Goal: Transaction & Acquisition: Purchase product/service

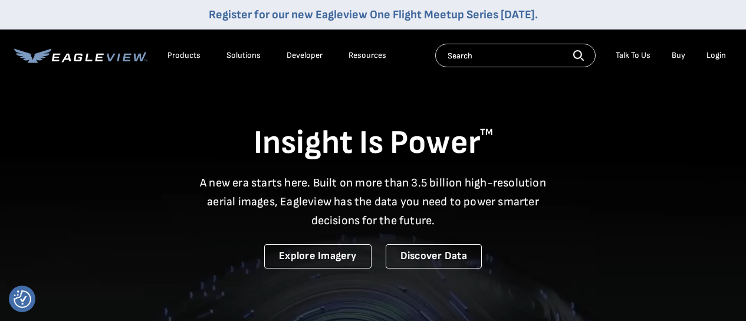
drag, startPoint x: 0, startPoint y: 0, endPoint x: 713, endPoint y: 58, distance: 715.2
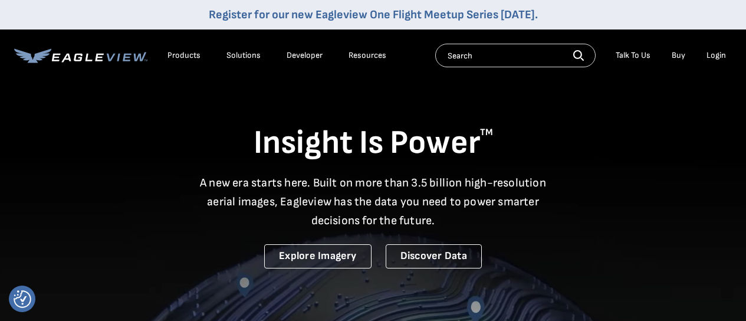
click at [713, 58] on div "Login" at bounding box center [715, 55] width 19 height 11
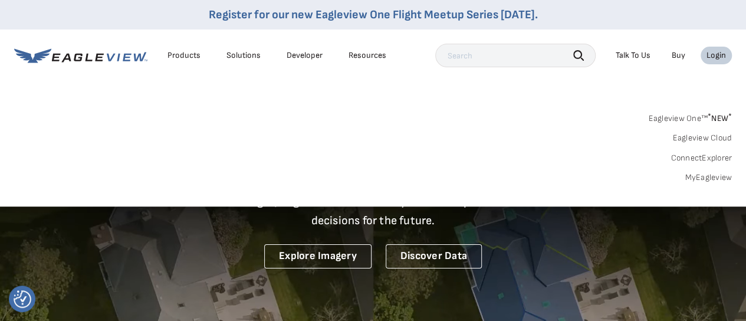
click at [696, 175] on link "MyEagleview" at bounding box center [708, 177] width 47 height 11
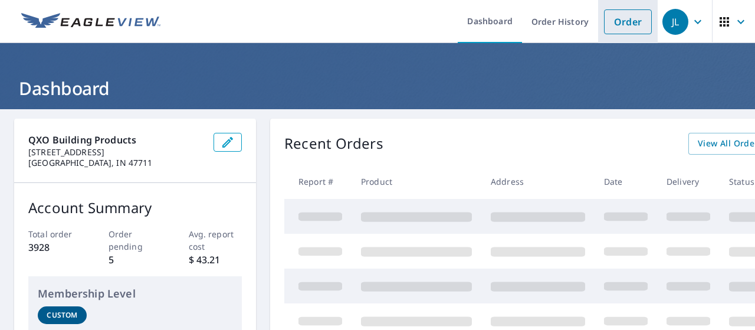
click at [611, 22] on link "Order" at bounding box center [628, 21] width 48 height 25
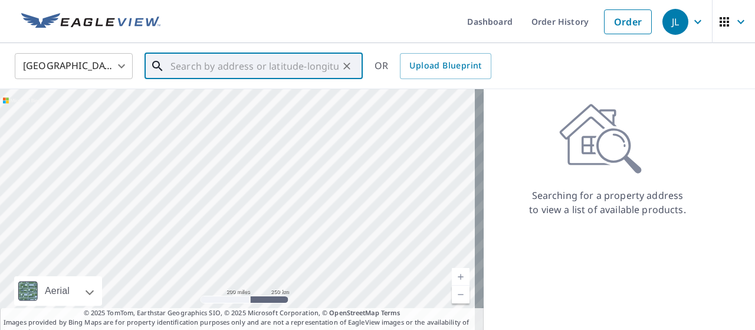
click at [279, 73] on input "text" at bounding box center [254, 66] width 168 height 33
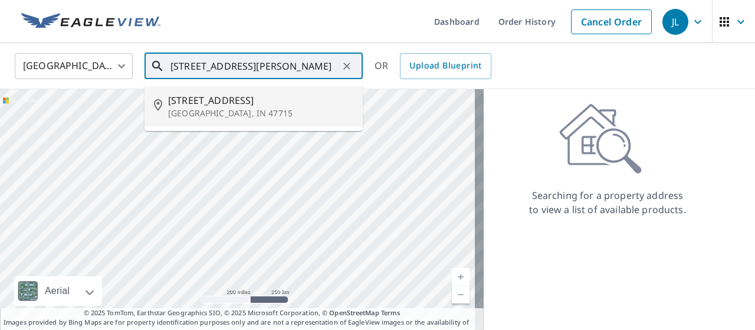
click at [269, 104] on span "300 Lant Ln" at bounding box center [260, 100] width 185 height 14
type input "300 Lant Ln Evansville, IN 47715"
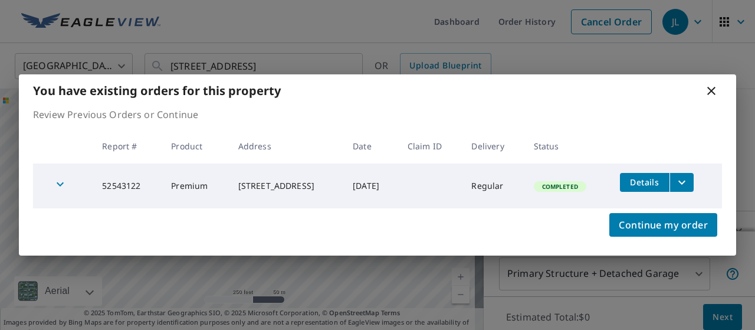
click at [711, 91] on icon at bounding box center [711, 91] width 8 height 8
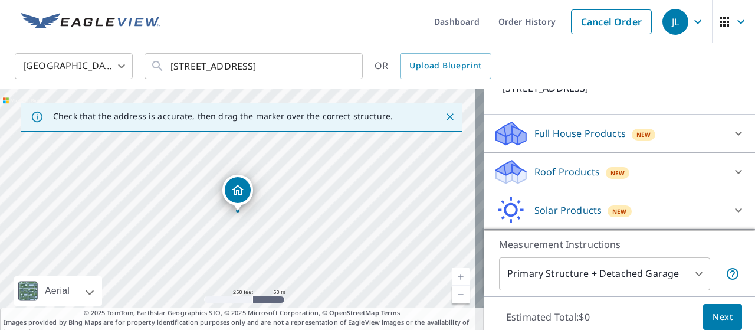
scroll to position [94, 0]
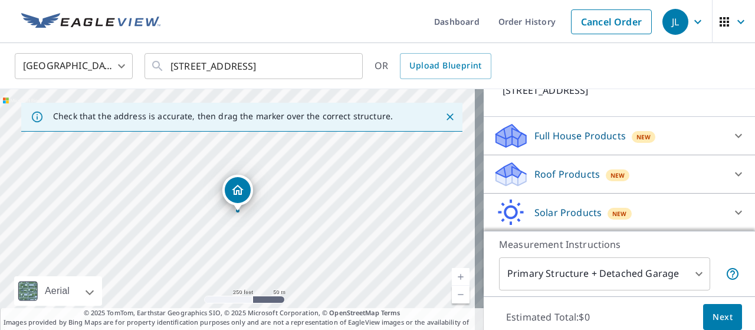
click at [724, 165] on div at bounding box center [738, 174] width 28 height 28
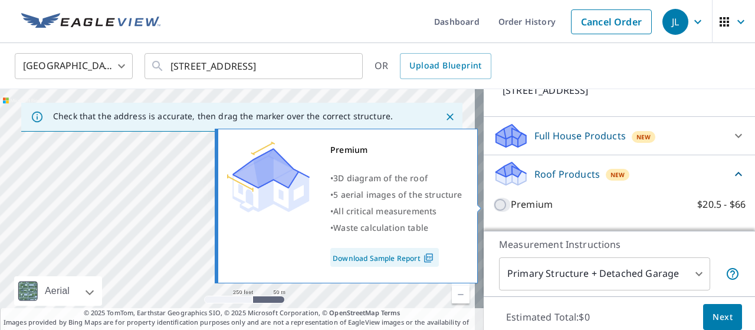
click at [493, 203] on input "Premium $20.5 - $66" at bounding box center [502, 205] width 18 height 14
checkbox input "true"
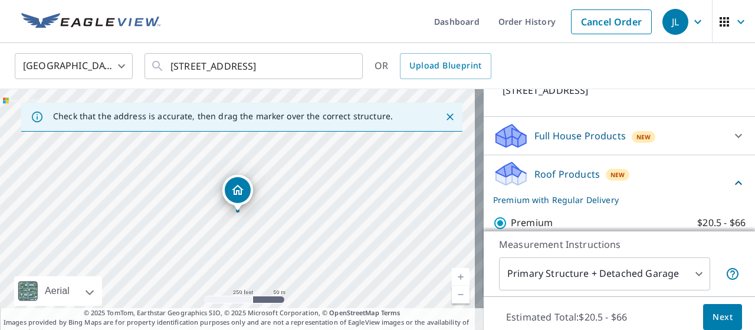
click at [703, 315] on button "Next" at bounding box center [722, 317] width 39 height 27
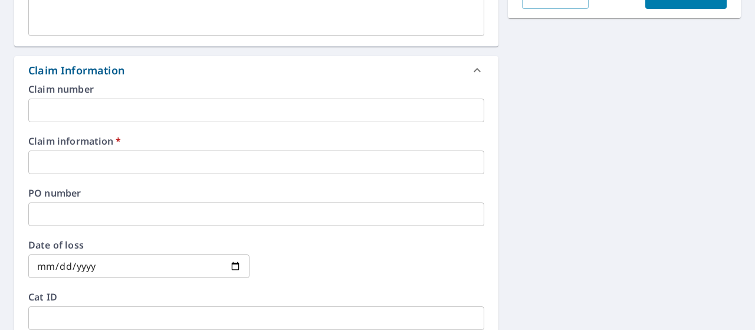
scroll to position [381, 0]
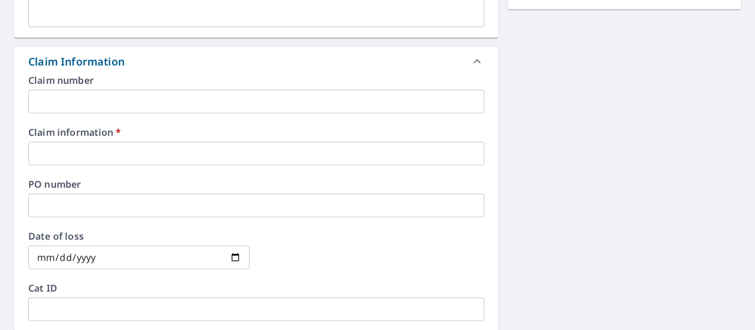
click at [232, 140] on div "Claim information   * ​" at bounding box center [256, 146] width 456 height 38
click at [211, 153] on input "text" at bounding box center [256, 154] width 456 height 24
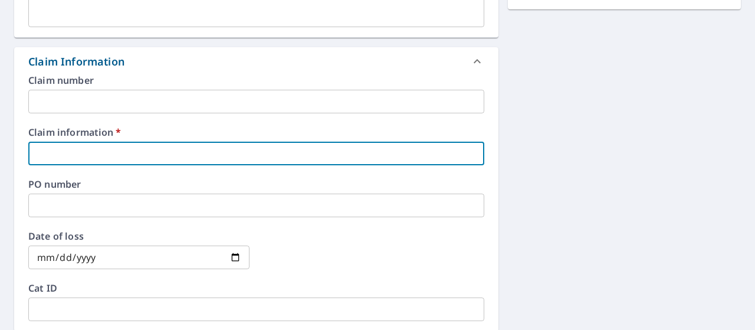
type input "384149"
checkbox input "true"
drag, startPoint x: 469, startPoint y: 206, endPoint x: 502, endPoint y: 203, distance: 33.2
click at [491, 203] on div "Claim number ​ Claim information   * 384149 ​ PO number ​ Date of loss ​ Cat ID…" at bounding box center [256, 202] width 484 height 255
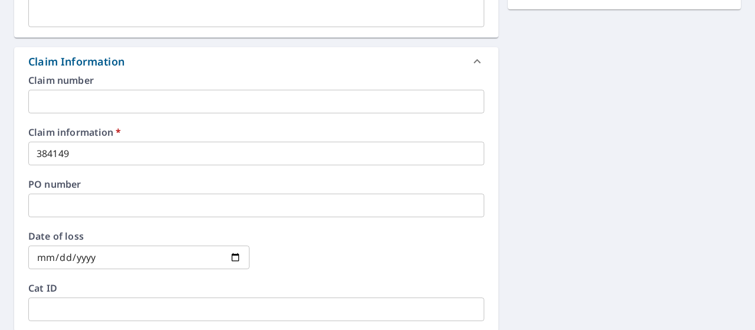
click at [513, 200] on div "300 Lant Ln Evansville, IN 47715 Aerial Road A standard road map Aerial A detai…" at bounding box center [377, 160] width 755 height 865
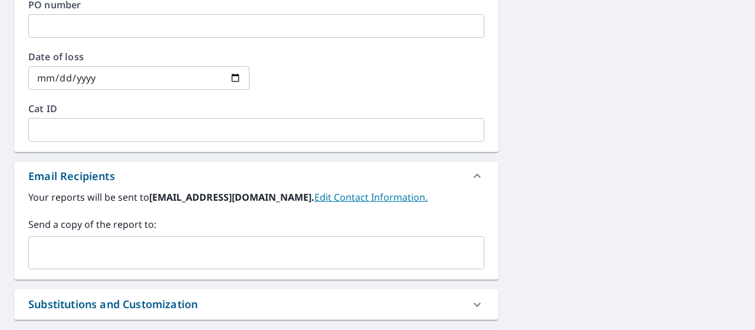
scroll to position [596, 0]
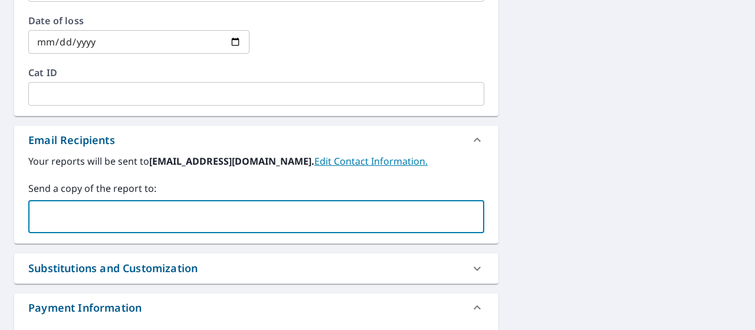
click at [376, 209] on input "text" at bounding box center [247, 216] width 427 height 22
type input "mlpease"
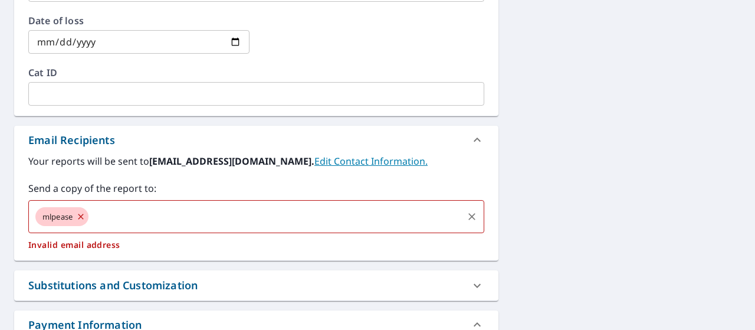
click at [83, 213] on icon at bounding box center [80, 216] width 9 height 13
checkbox input "true"
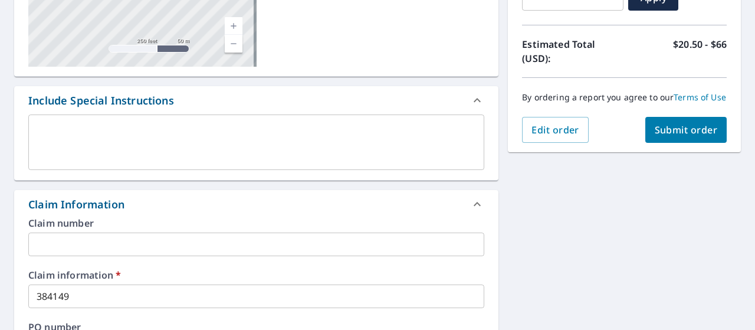
scroll to position [233, 0]
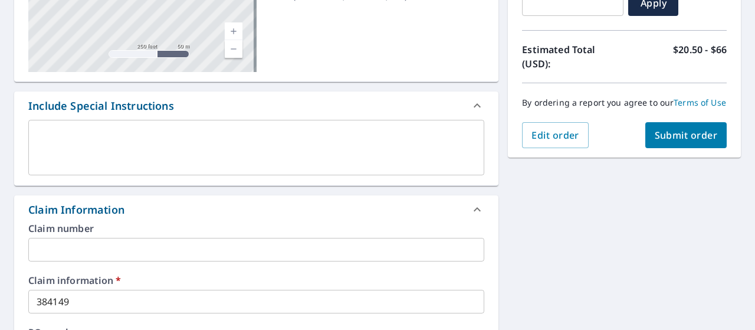
type input "mlpease424@yahoo.com"
click at [697, 142] on span "Submit order" at bounding box center [686, 135] width 63 height 13
checkbox input "true"
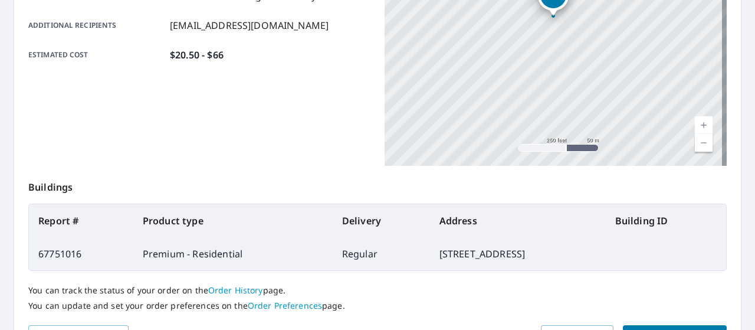
scroll to position [363, 0]
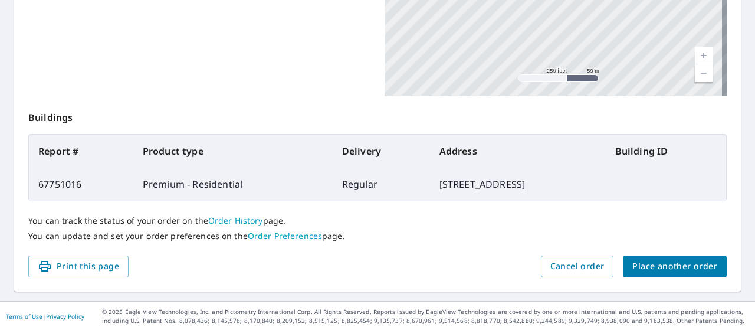
click at [644, 269] on span "Place another order" at bounding box center [674, 266] width 85 height 15
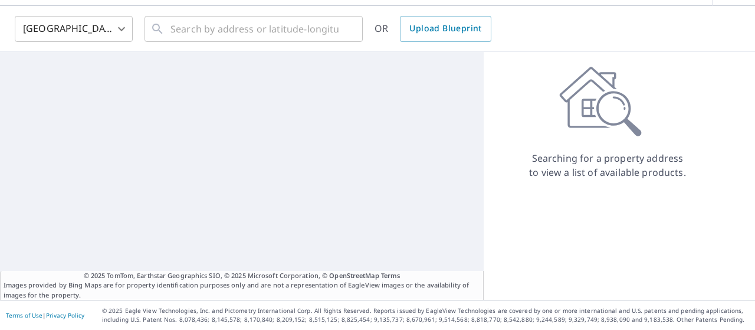
scroll to position [37, 0]
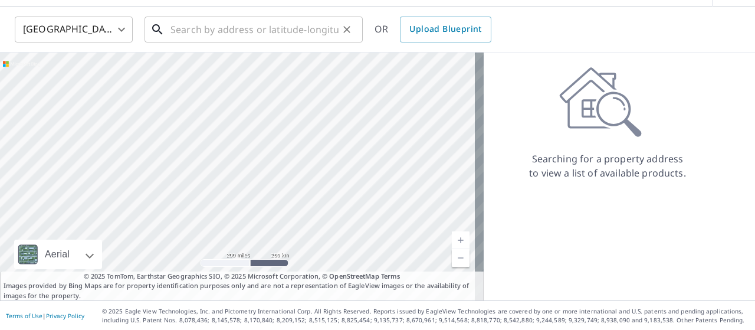
click at [217, 25] on input "text" at bounding box center [254, 29] width 168 height 33
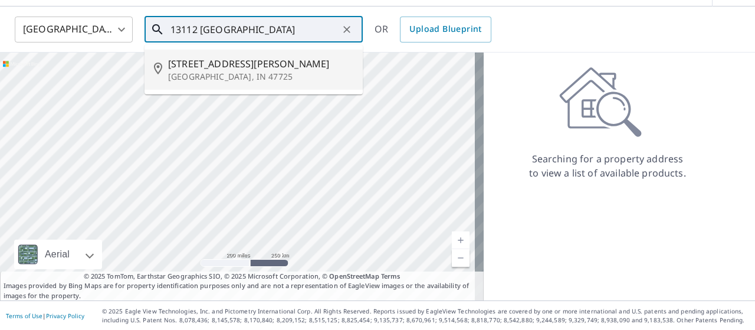
click at [216, 58] on span "13112 Ellerston Dr" at bounding box center [260, 64] width 185 height 14
type input "13112 Ellerston Dr Evansville, IN 47725"
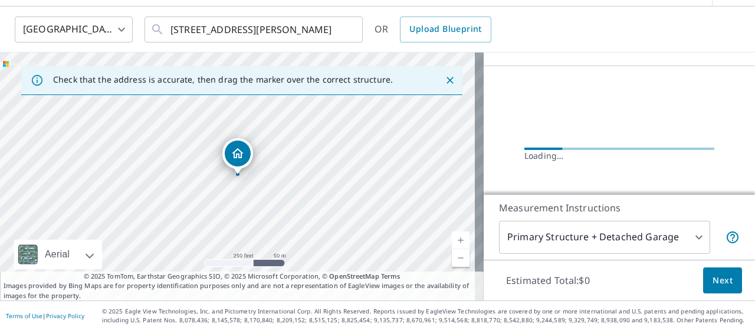
scroll to position [119, 0]
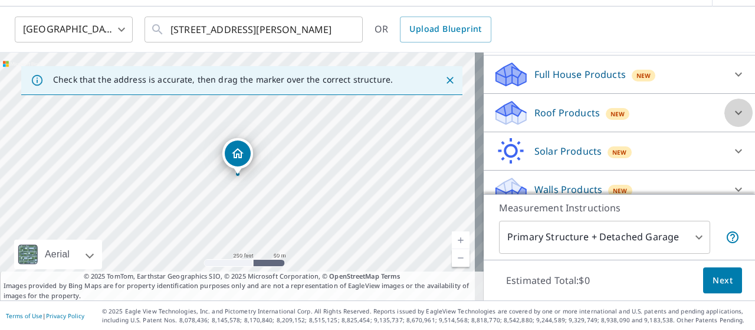
click at [731, 108] on icon at bounding box center [738, 113] width 14 height 14
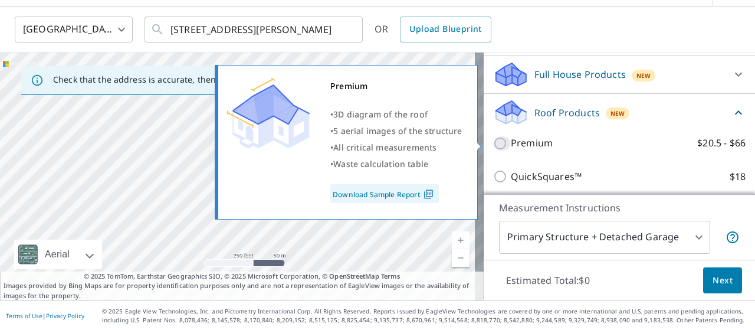
click at [493, 142] on input "Premium $20.5 - $66" at bounding box center [502, 143] width 18 height 14
checkbox input "true"
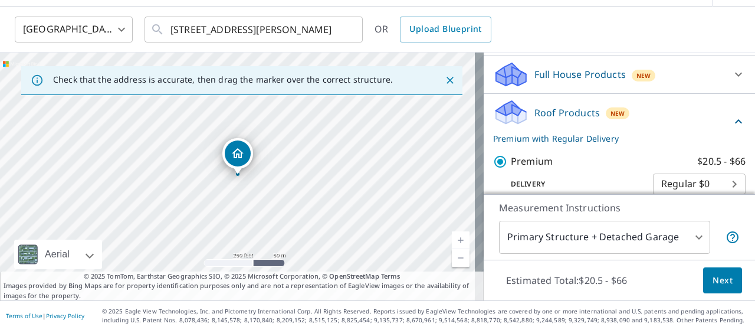
click at [712, 284] on span "Next" at bounding box center [722, 280] width 20 height 15
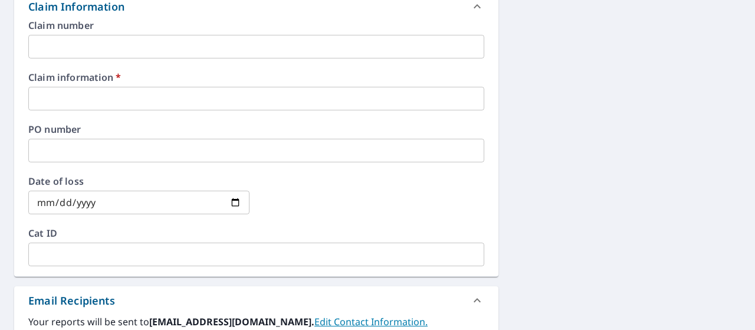
scroll to position [432, 0]
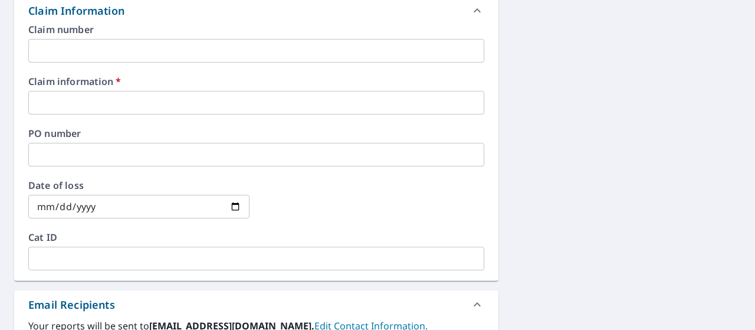
click at [252, 92] on input "text" at bounding box center [256, 103] width 456 height 24
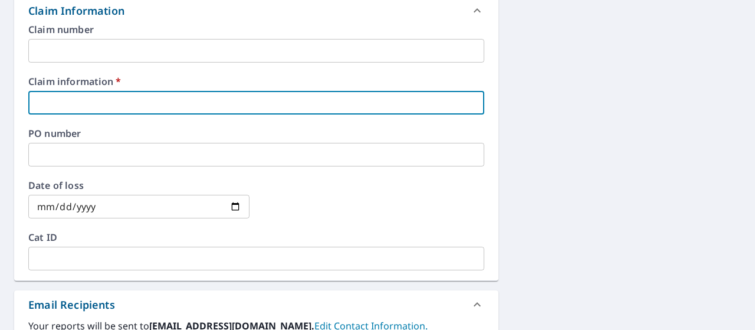
type input "369288"
checkbox input "true"
click at [534, 166] on div "13112 Ellerston Dr Evansville, IN 47725 Aerial Road A standard road map Aerial …" at bounding box center [377, 109] width 755 height 865
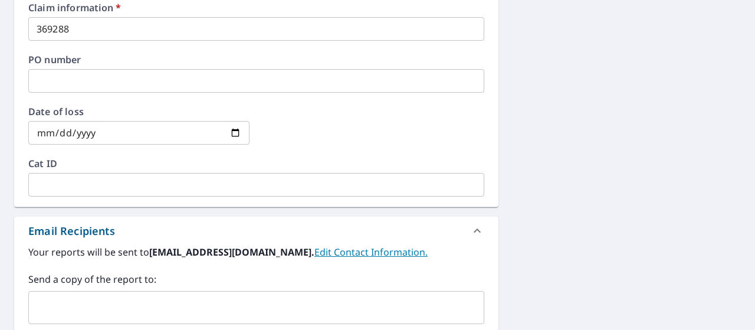
scroll to position [660, 0]
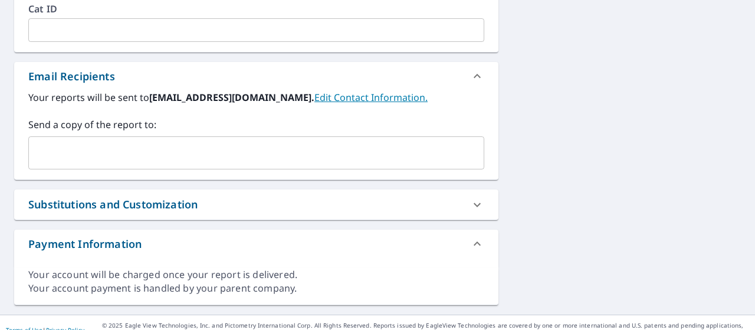
click at [275, 143] on input "text" at bounding box center [247, 153] width 427 height 22
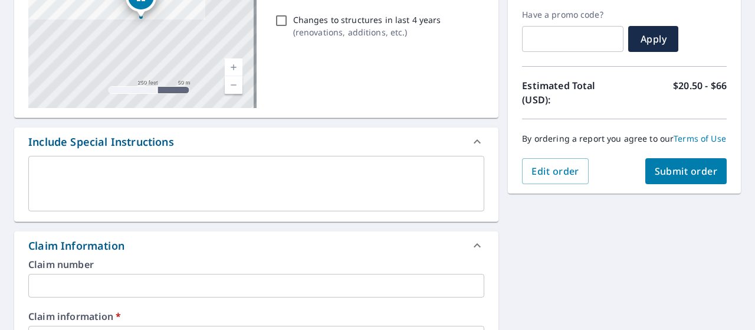
scroll to position [199, 0]
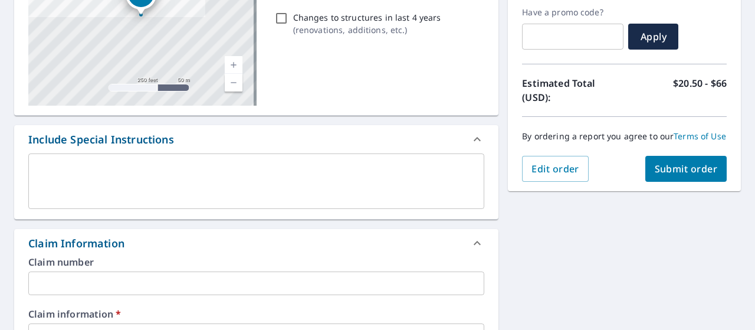
type input "abizroofing@gmail.com"
click at [699, 175] on span "Submit order" at bounding box center [686, 168] width 63 height 13
checkbox input "true"
